Goal: Information Seeking & Learning: Learn about a topic

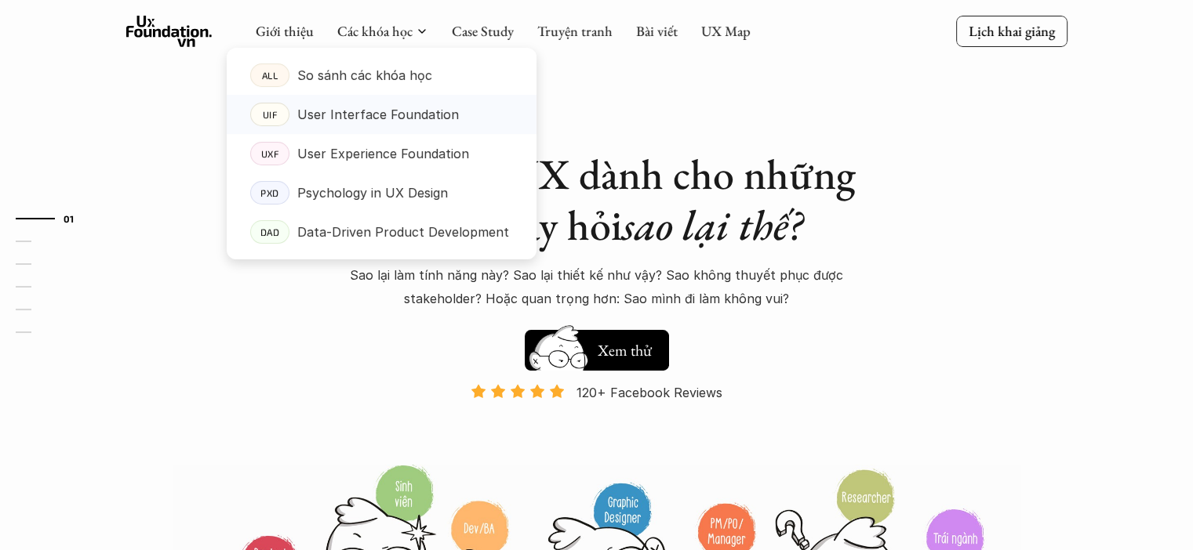
click at [442, 125] on p "User Interface Foundation" at bounding box center [378, 115] width 162 height 24
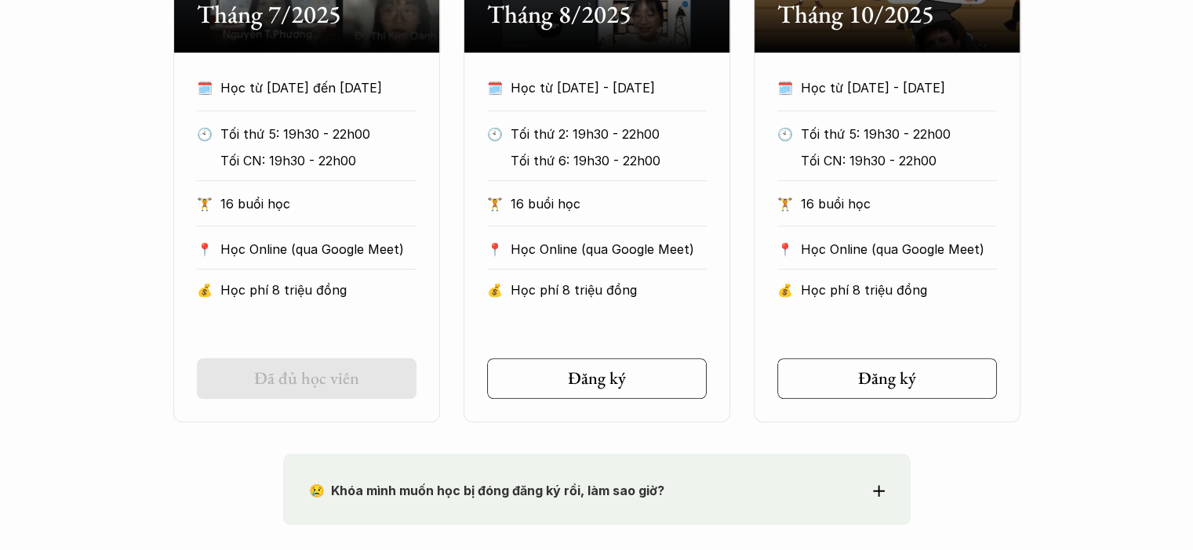
scroll to position [941, 0]
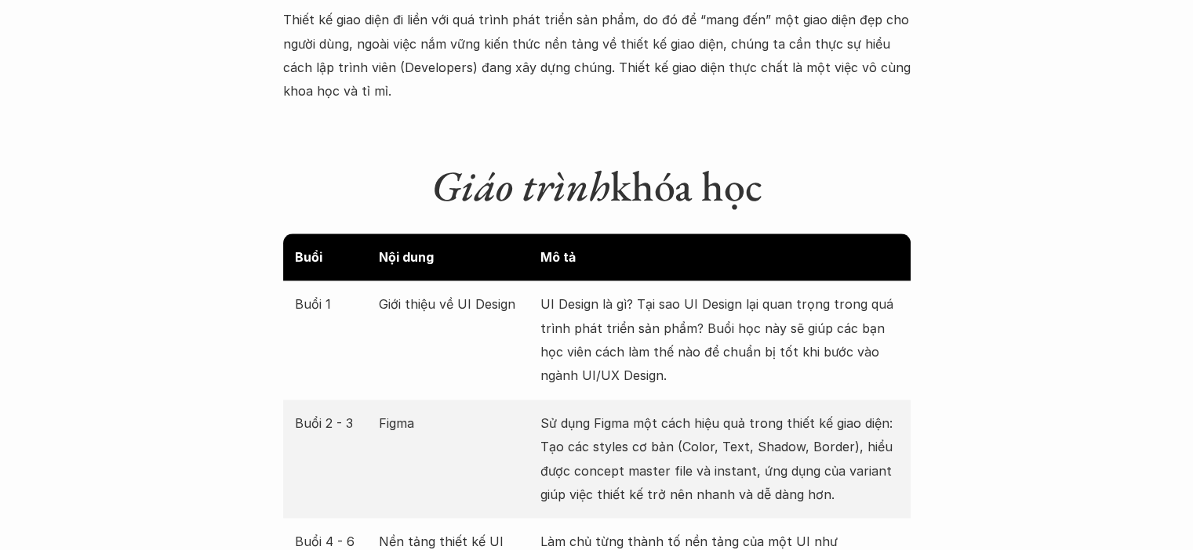
scroll to position [1487, 0]
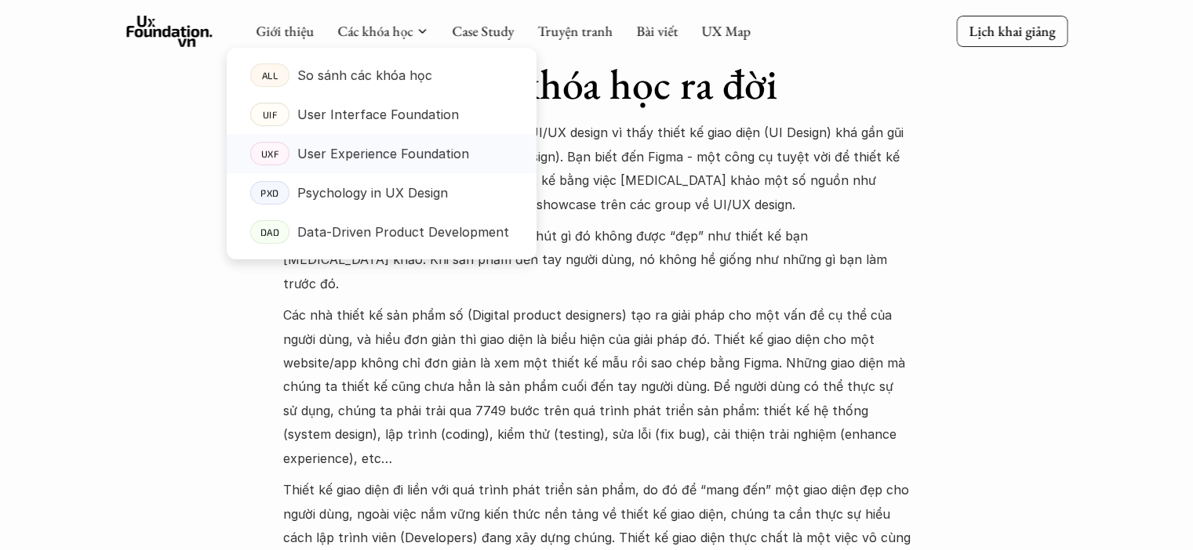
click at [425, 150] on p "User Experience Foundation" at bounding box center [383, 154] width 172 height 24
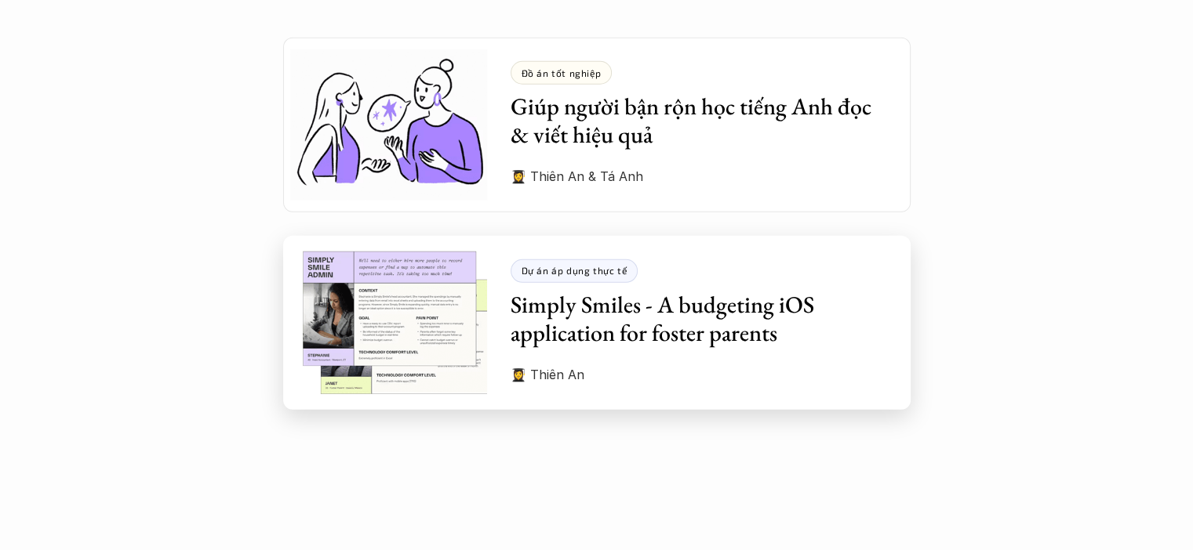
scroll to position [4234, 0]
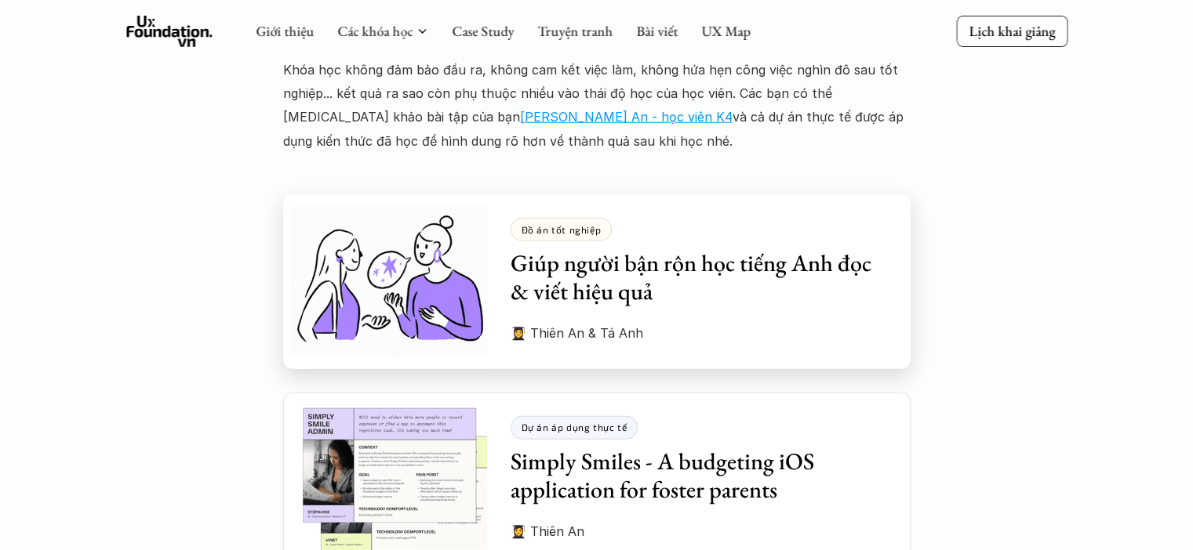
click at [695, 261] on h3 "Giúp người bận rộn học tiếng Anh đọc & viết hiệu quả" at bounding box center [698, 277] width 376 height 56
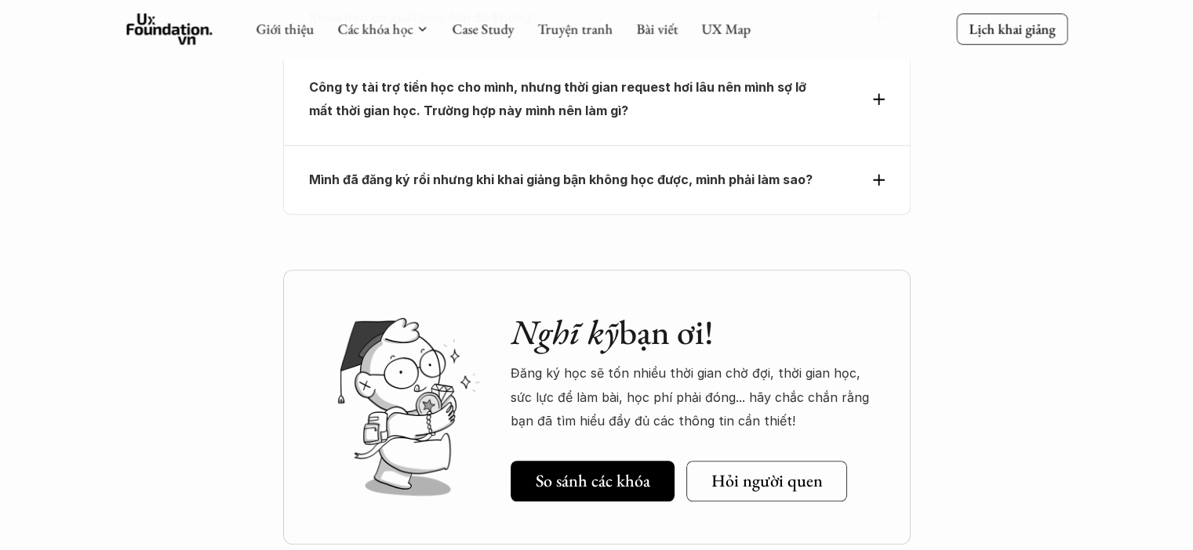
scroll to position [7104, 0]
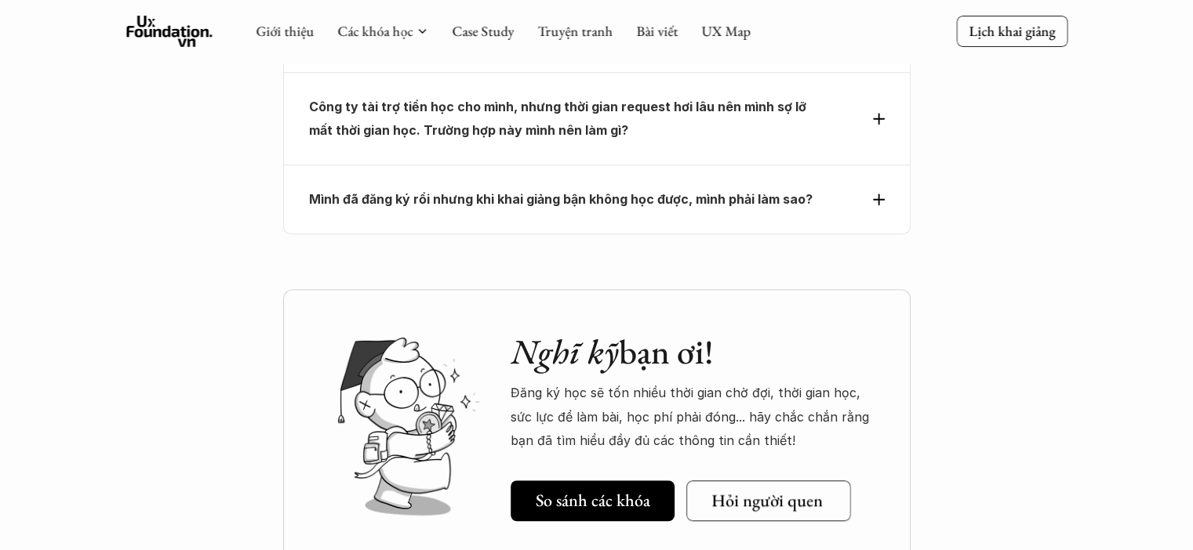
click at [782, 491] on h5 "Hỏi người quen" at bounding box center [765, 501] width 111 height 20
click at [386, 35] on link "Các khóa học" at bounding box center [374, 31] width 75 height 18
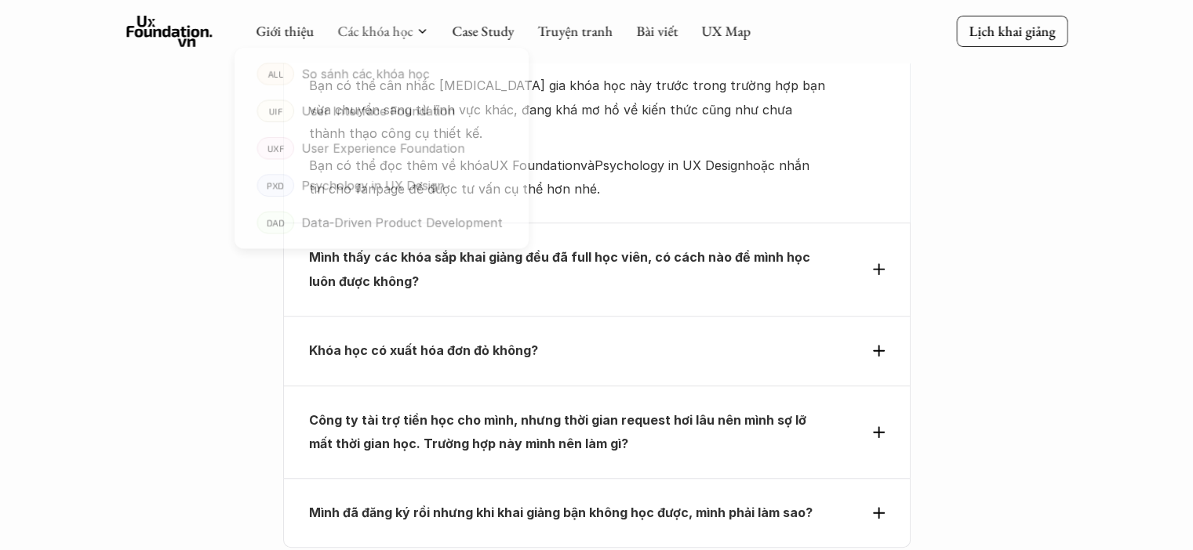
click at [401, 38] on div at bounding box center [382, 141] width 310 height 237
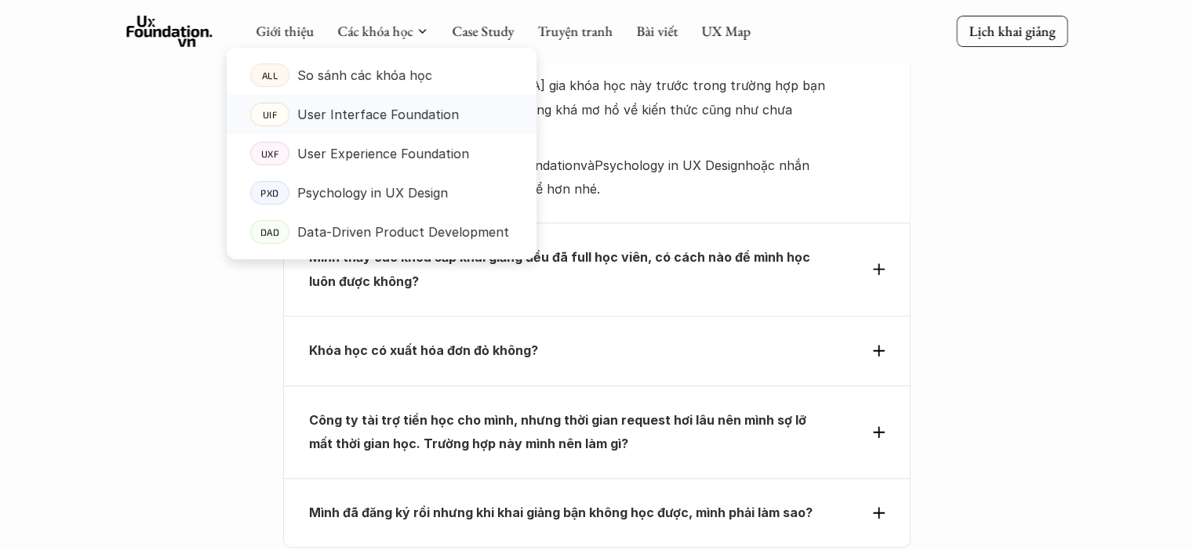
click at [413, 115] on p "User Interface Foundation" at bounding box center [378, 115] width 162 height 24
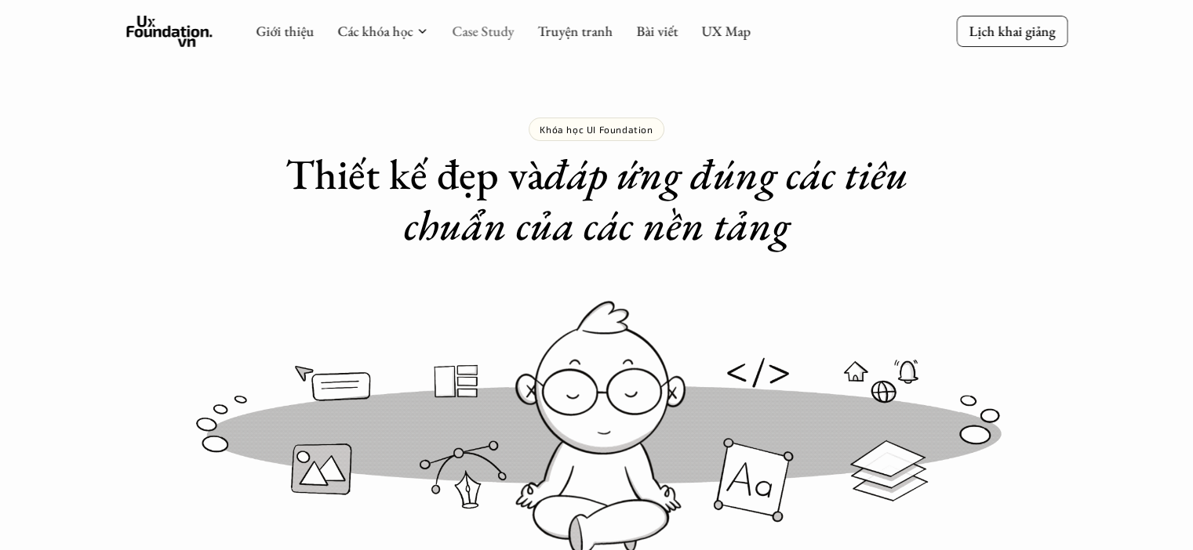
click at [458, 31] on link "Case Study" at bounding box center [483, 31] width 62 height 18
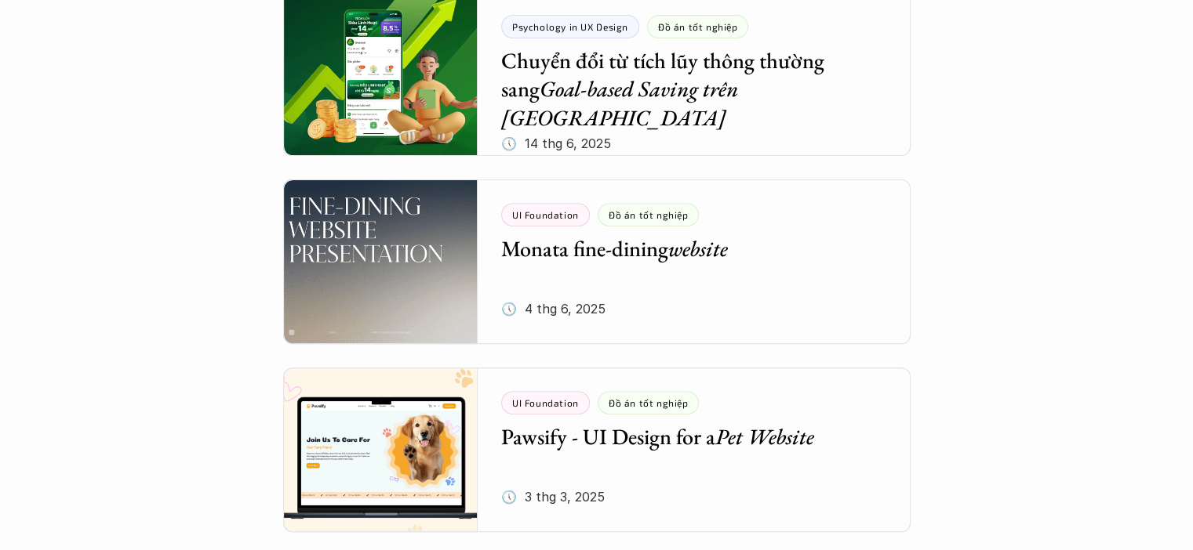
scroll to position [578, 0]
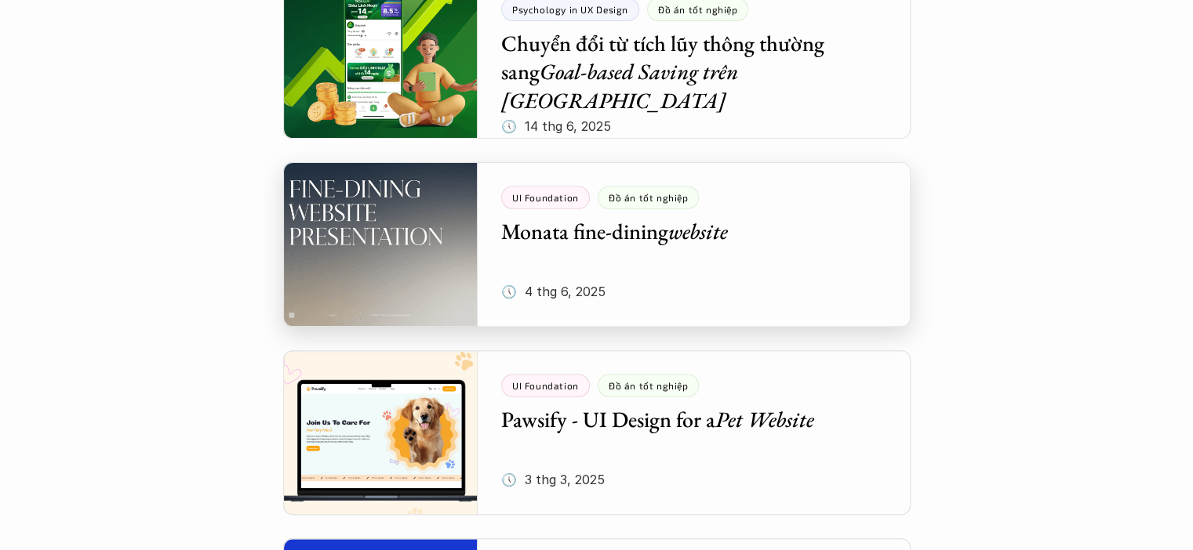
click at [819, 223] on div at bounding box center [596, 244] width 627 height 165
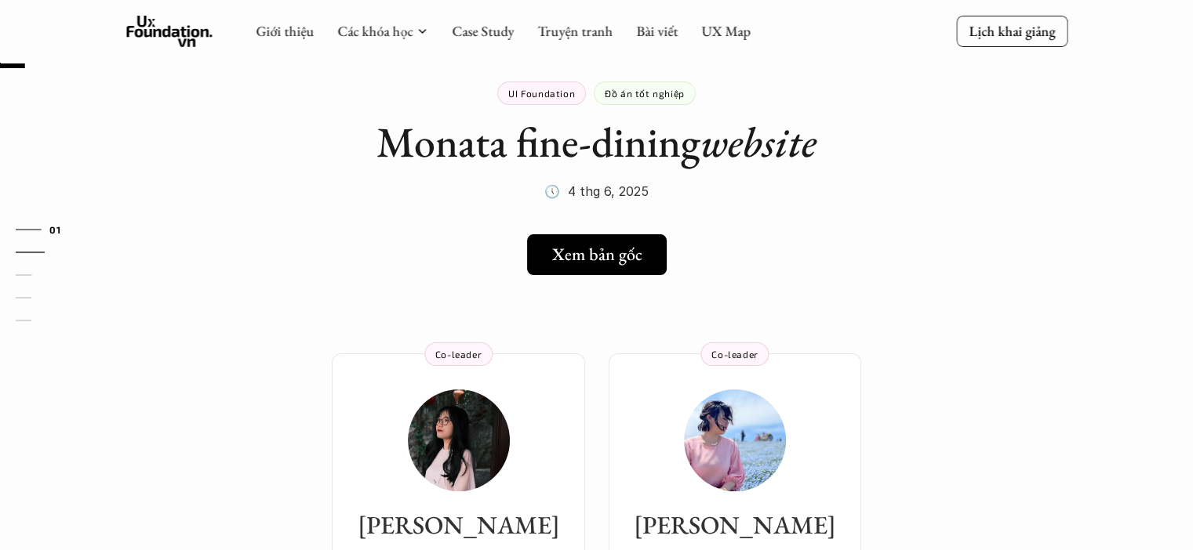
scroll to position [29, 0]
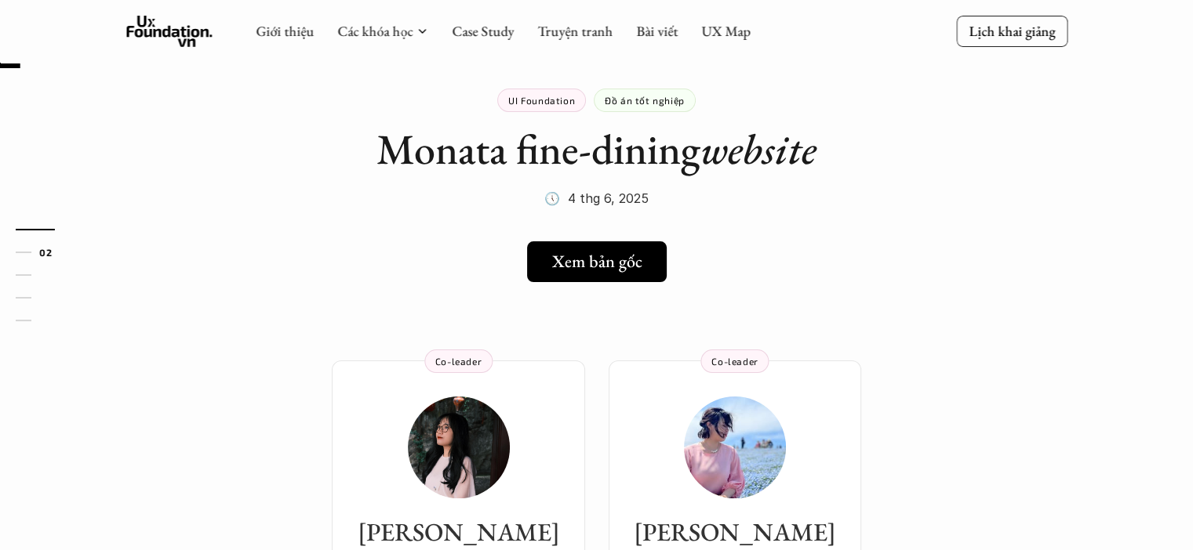
click at [594, 244] on link "Xem bản gốc" at bounding box center [597, 262] width 140 height 41
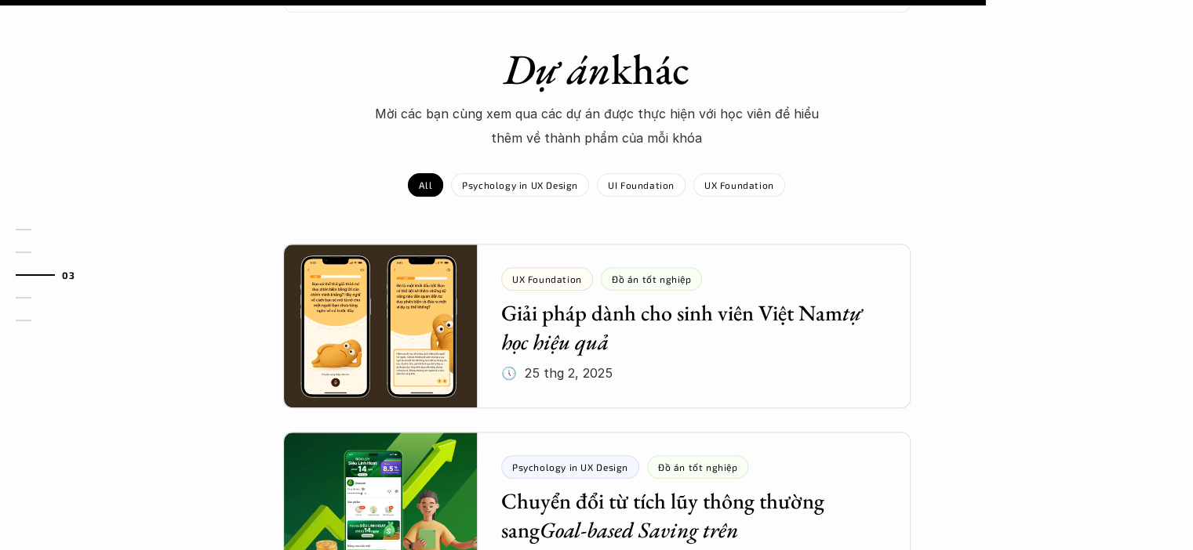
scroll to position [1440, 0]
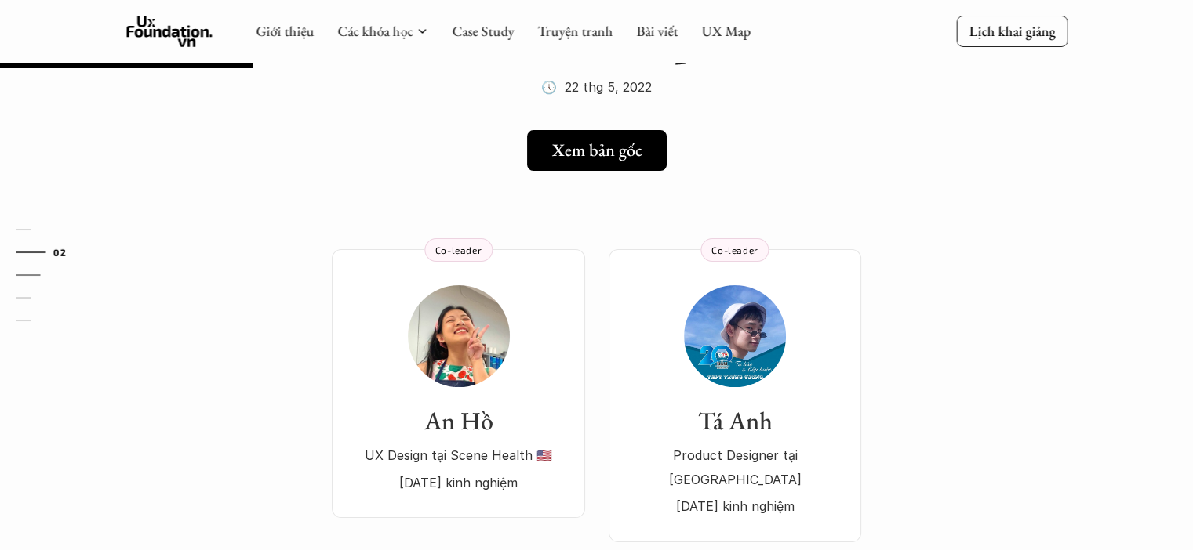
scroll to position [157, 0]
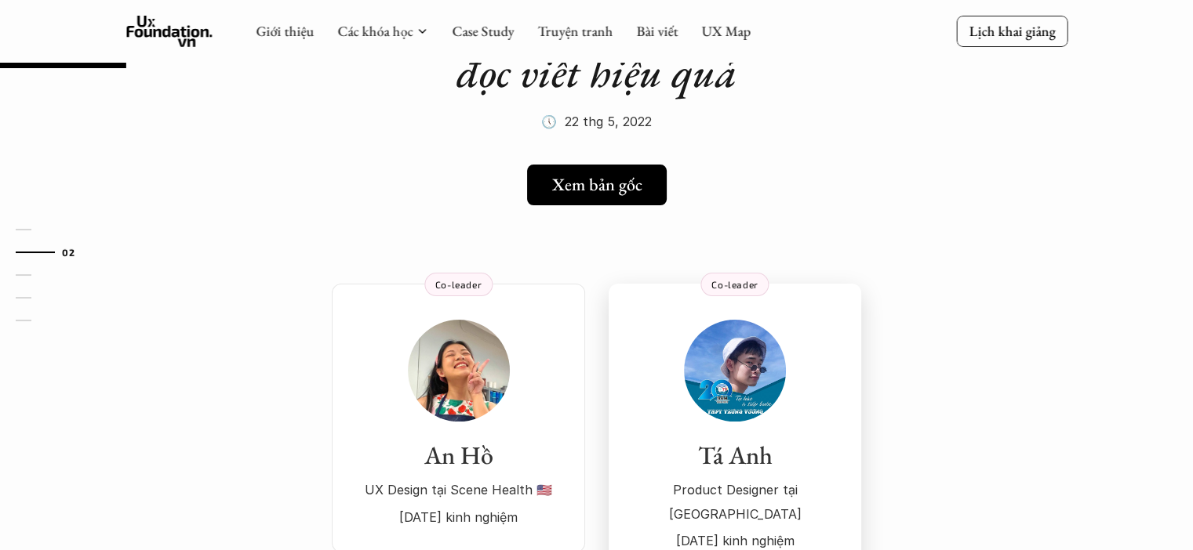
click at [785, 346] on div "Tá Anh Product Designer tại Seal 3 năm kinh nghiệm" at bounding box center [734, 437] width 221 height 234
click at [460, 369] on img at bounding box center [459, 371] width 102 height 102
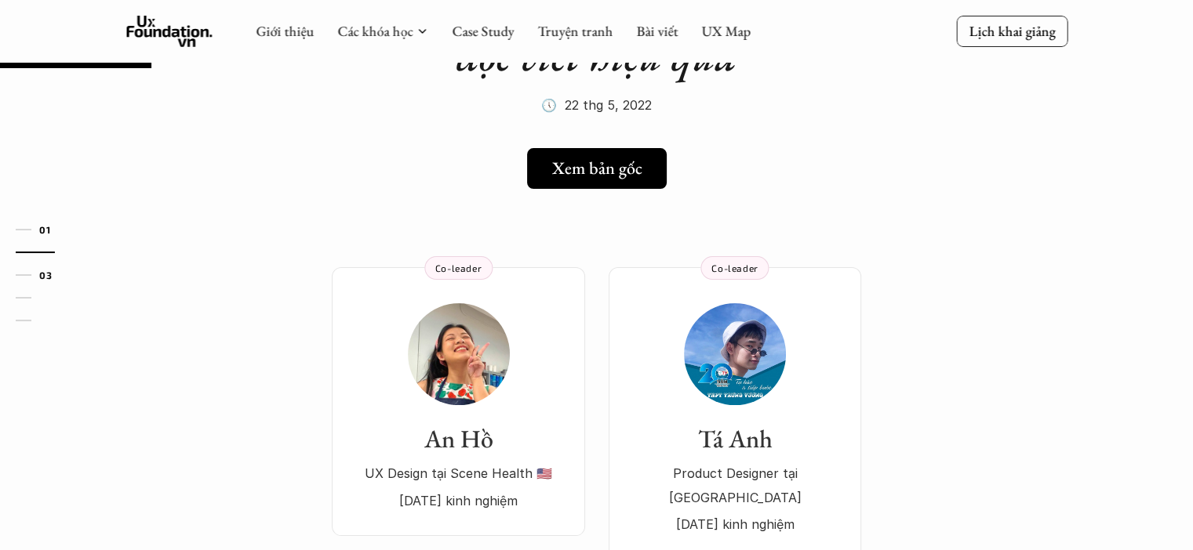
scroll to position [0, 0]
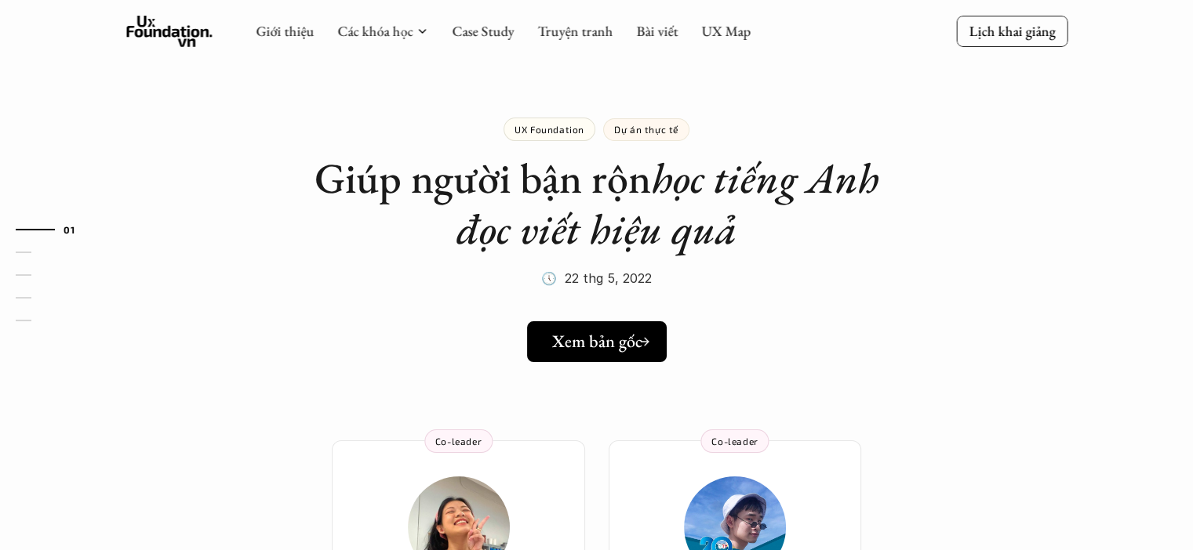
click at [618, 325] on link "Xem bản gốc" at bounding box center [597, 341] width 140 height 41
